Goal: Task Accomplishment & Management: Manage account settings

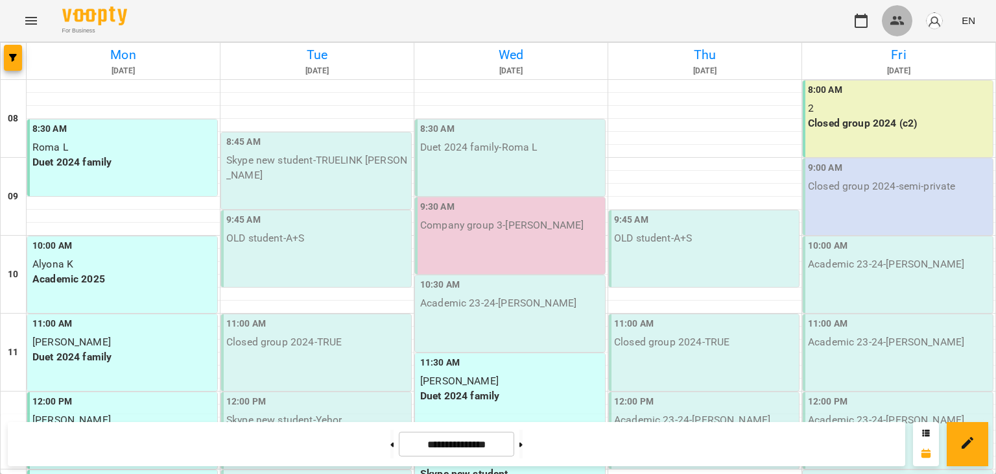
click at [890, 21] on button "button" at bounding box center [897, 20] width 31 height 31
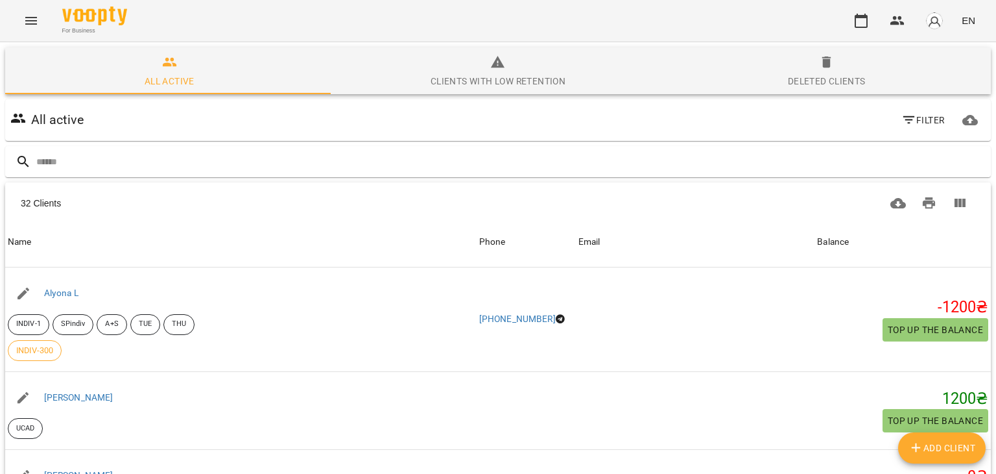
scroll to position [584, 0]
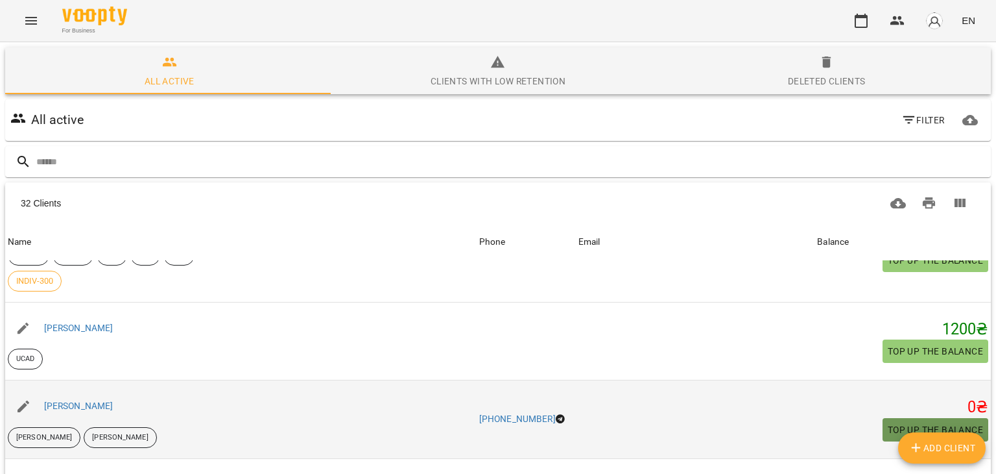
click at [888, 422] on span "Top up the balance" at bounding box center [935, 430] width 95 height 16
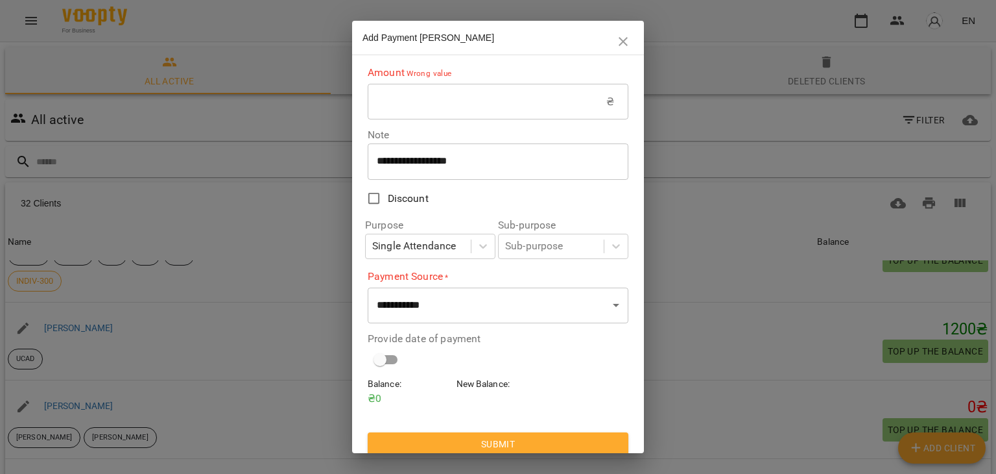
click at [394, 104] on input "text" at bounding box center [487, 102] width 239 height 36
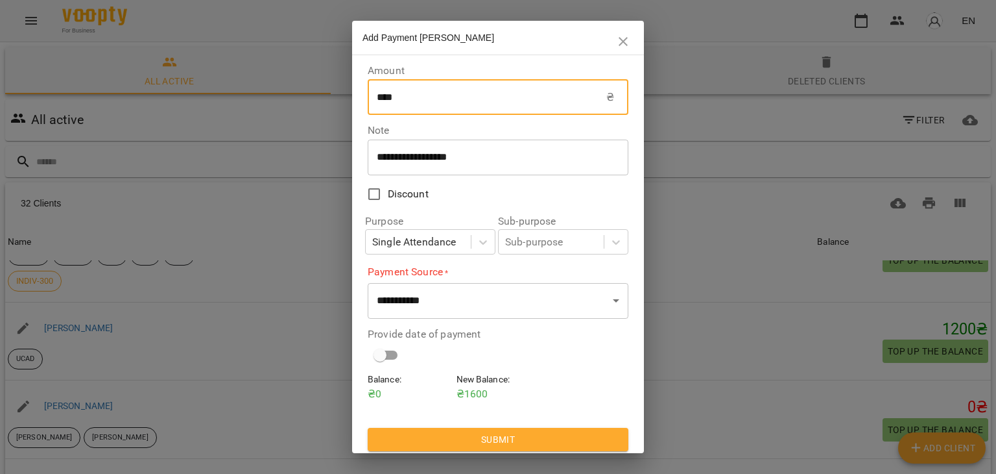
type input "****"
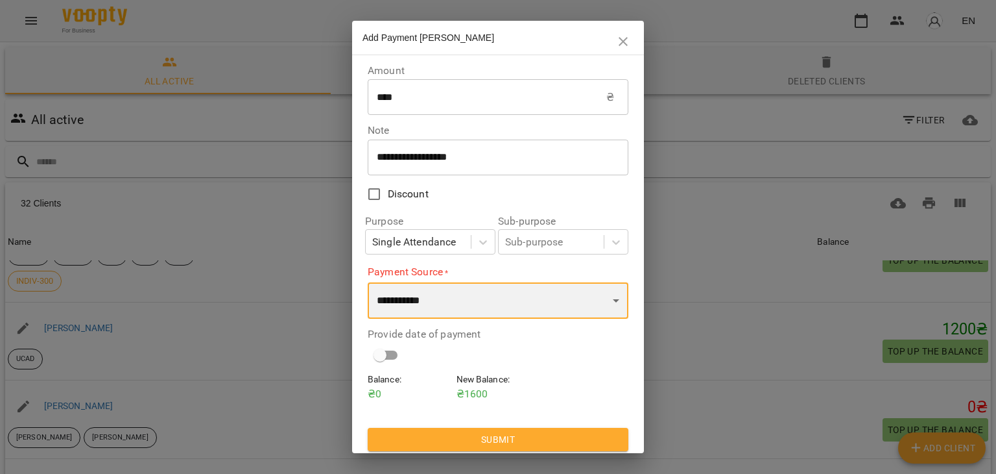
drag, startPoint x: 609, startPoint y: 306, endPoint x: 599, endPoint y: 310, distance: 10.7
click at [609, 306] on select "**********" at bounding box center [498, 300] width 261 height 36
select select "****"
click at [368, 282] on select "**********" at bounding box center [498, 300] width 261 height 36
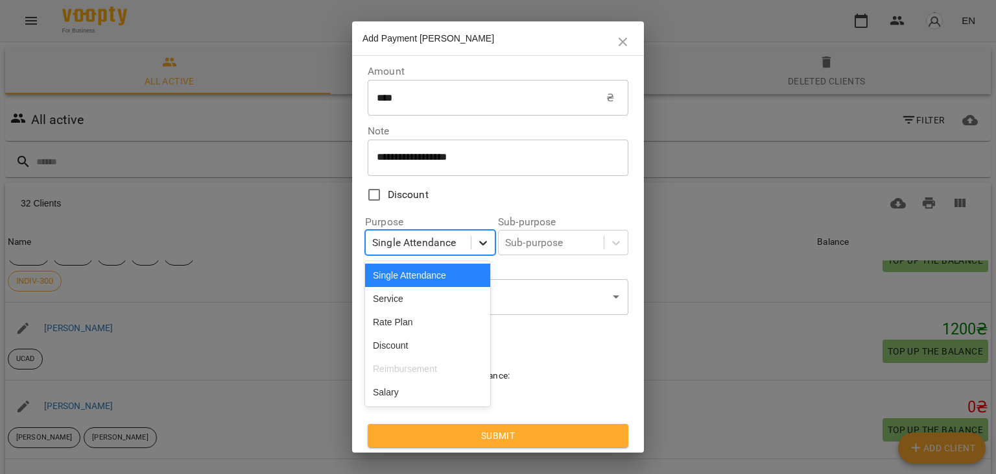
click at [481, 245] on icon at bounding box center [483, 242] width 13 height 13
drag, startPoint x: 444, startPoint y: 298, endPoint x: 449, endPoint y: 315, distance: 17.6
click at [443, 299] on div "Service" at bounding box center [427, 298] width 125 height 23
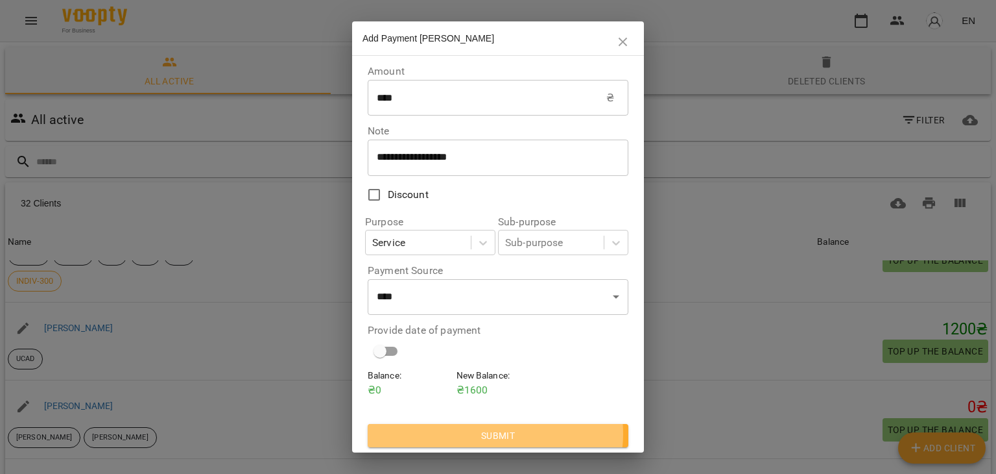
click at [495, 434] on span "Submit" at bounding box center [498, 436] width 240 height 16
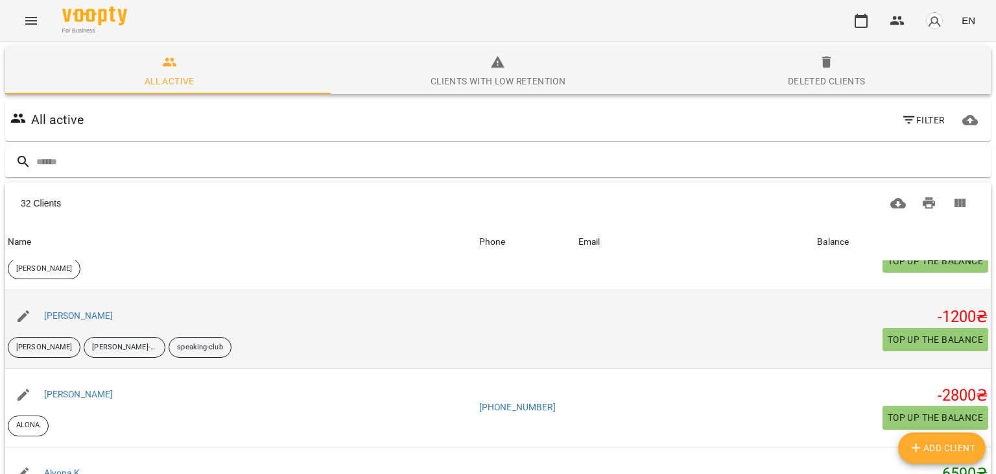
scroll to position [259, 0]
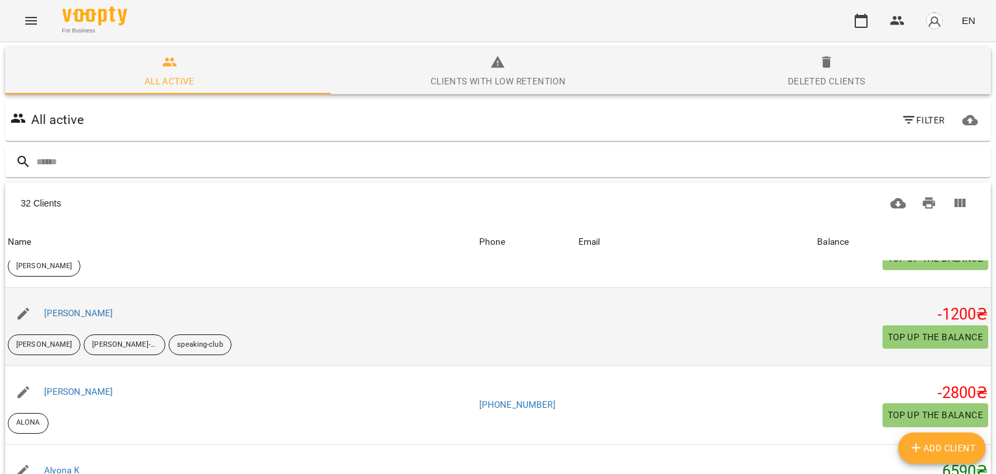
click at [913, 341] on span "Top up the balance" at bounding box center [935, 337] width 95 height 16
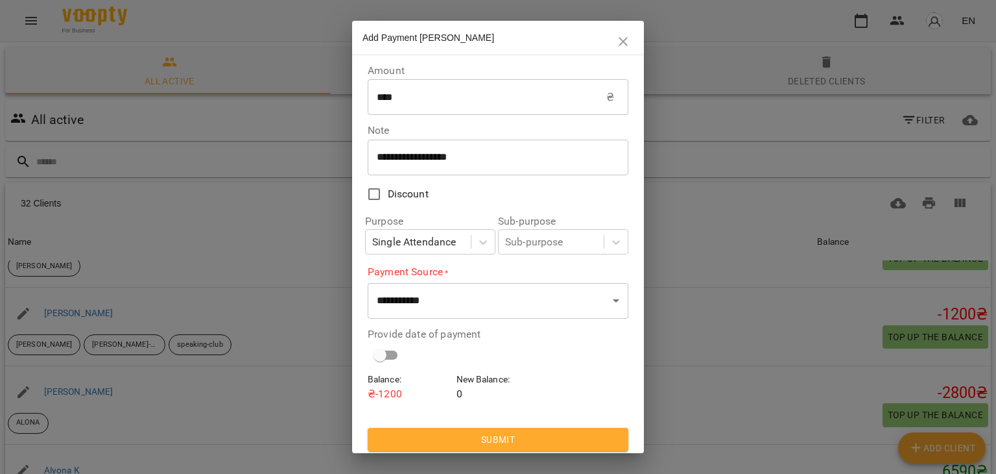
click at [400, 40] on span "Add Payment [PERSON_NAME]" at bounding box center [429, 37] width 132 height 10
click at [638, 34] on div "Add Payment [PERSON_NAME]" at bounding box center [498, 38] width 292 height 34
drag, startPoint x: 623, startPoint y: 39, endPoint x: 88, endPoint y: 252, distance: 576.8
click at [623, 42] on icon "button" at bounding box center [624, 42] width 16 height 16
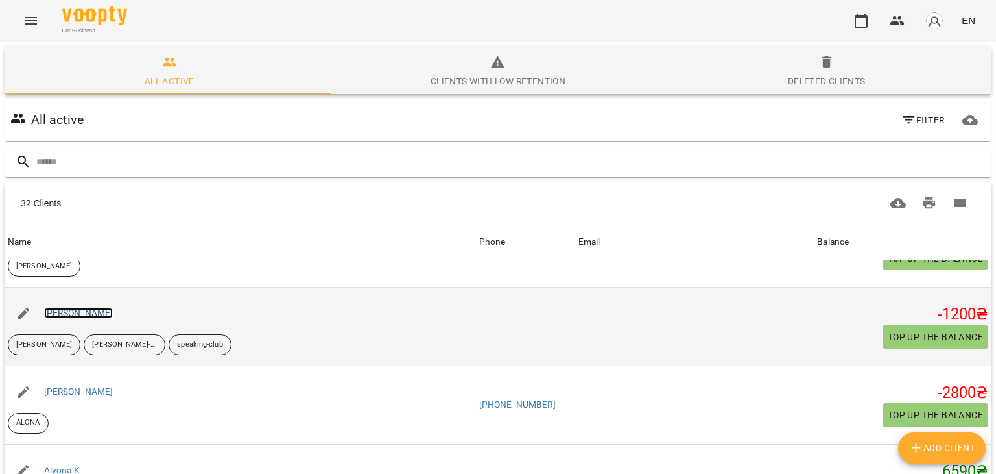
click at [96, 309] on link "[PERSON_NAME]" at bounding box center [78, 312] width 69 height 10
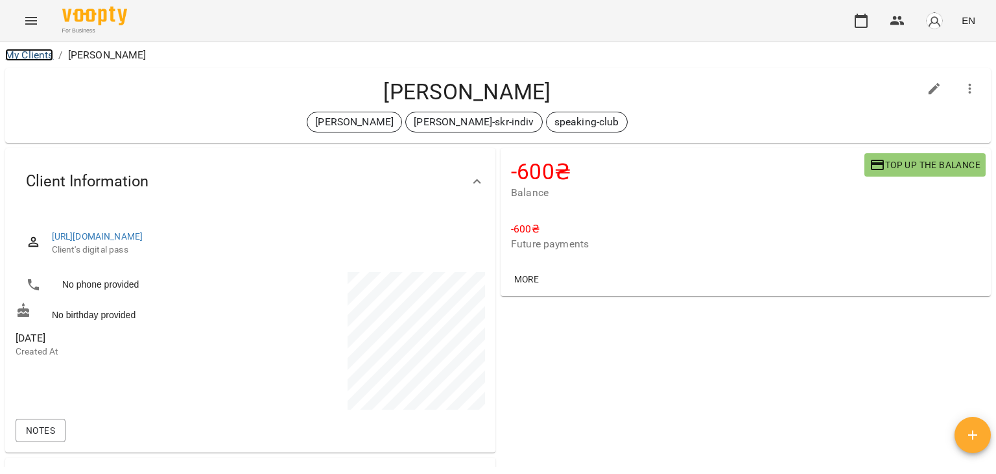
click at [27, 58] on link "My Clients" at bounding box center [29, 55] width 48 height 12
